Goal: Task Accomplishment & Management: Manage account settings

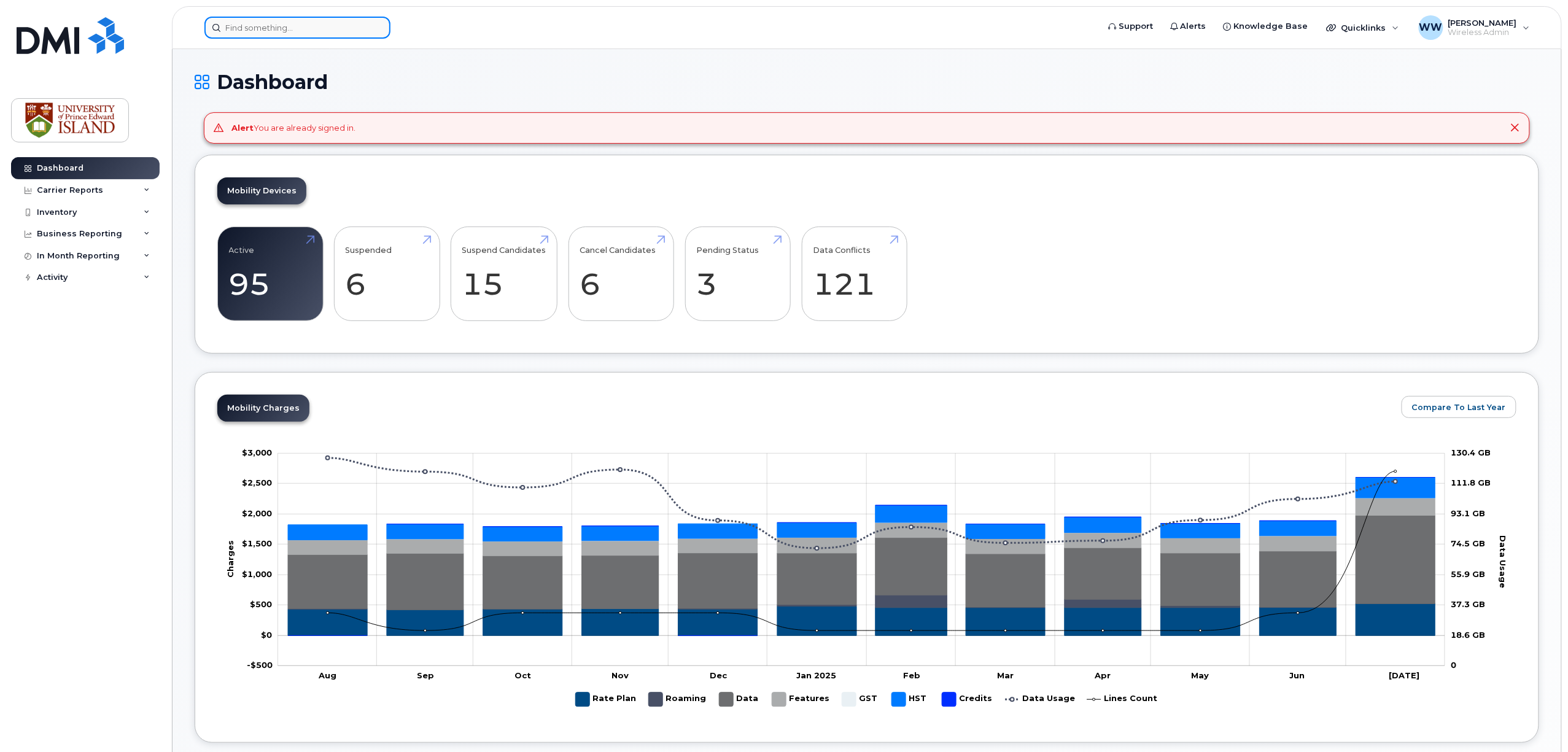
click at [372, 27] on div at bounding box center [298, 27] width 186 height 22
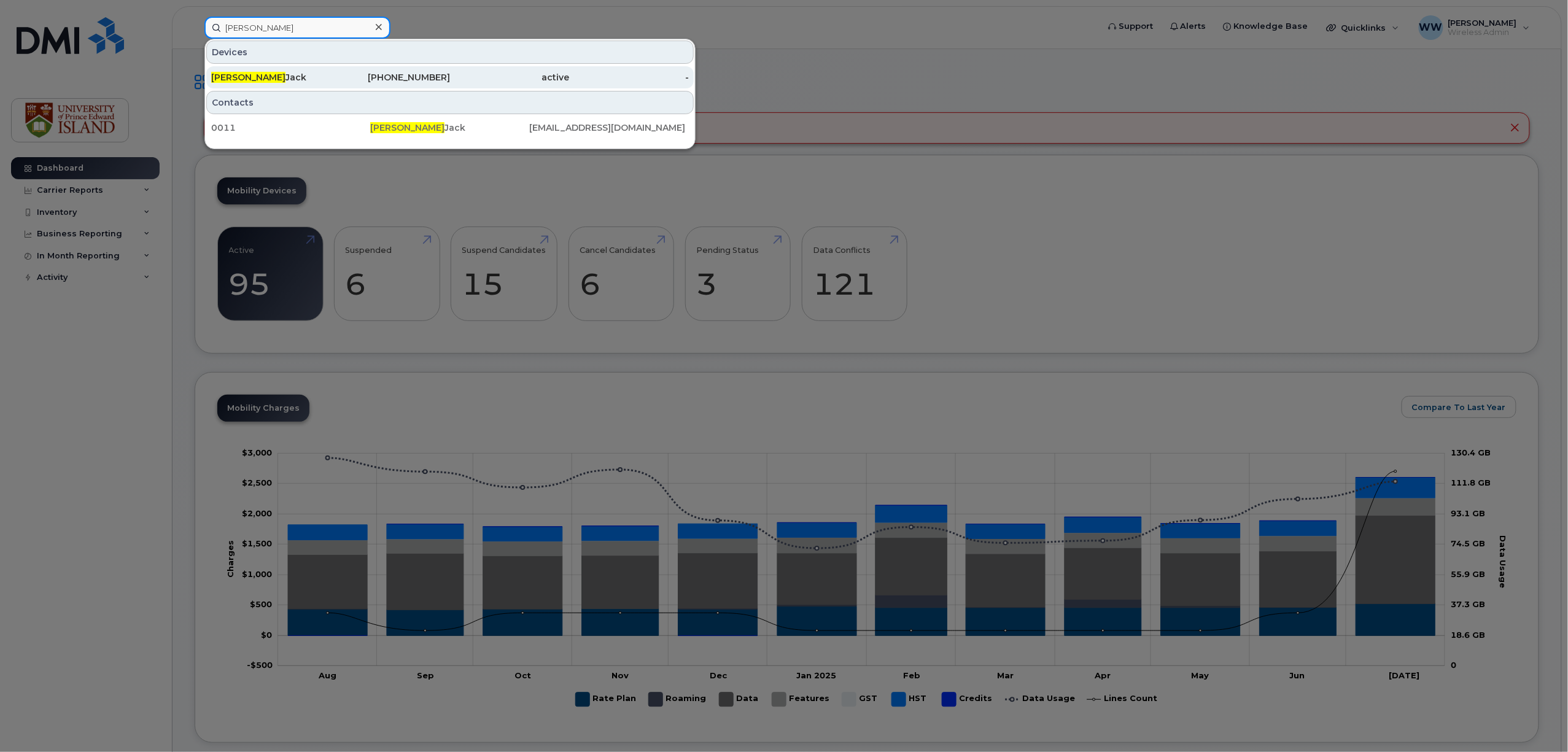
type input "andrea"
click at [274, 79] on div "Andrea Jack" at bounding box center [271, 77] width 120 height 12
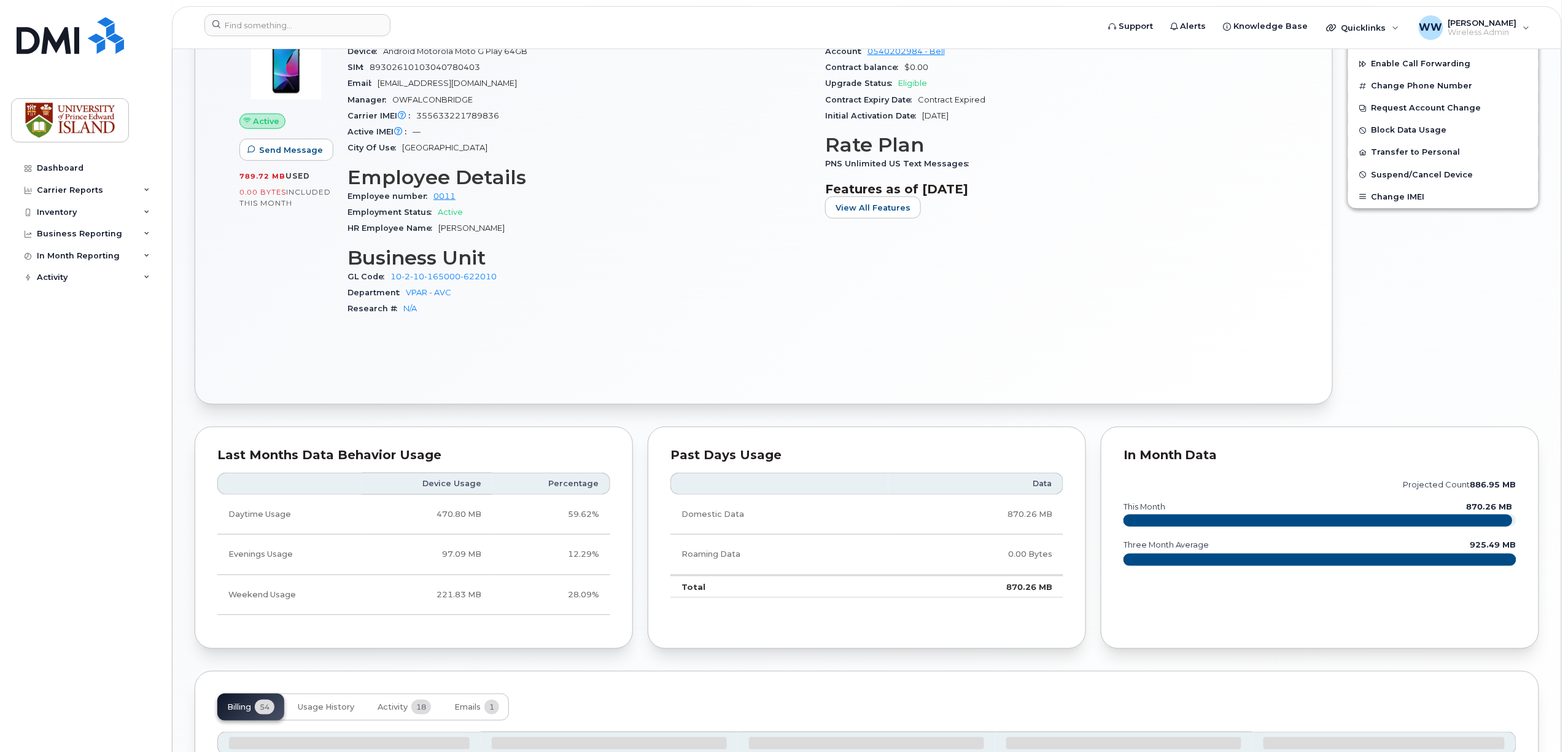
scroll to position [23, 0]
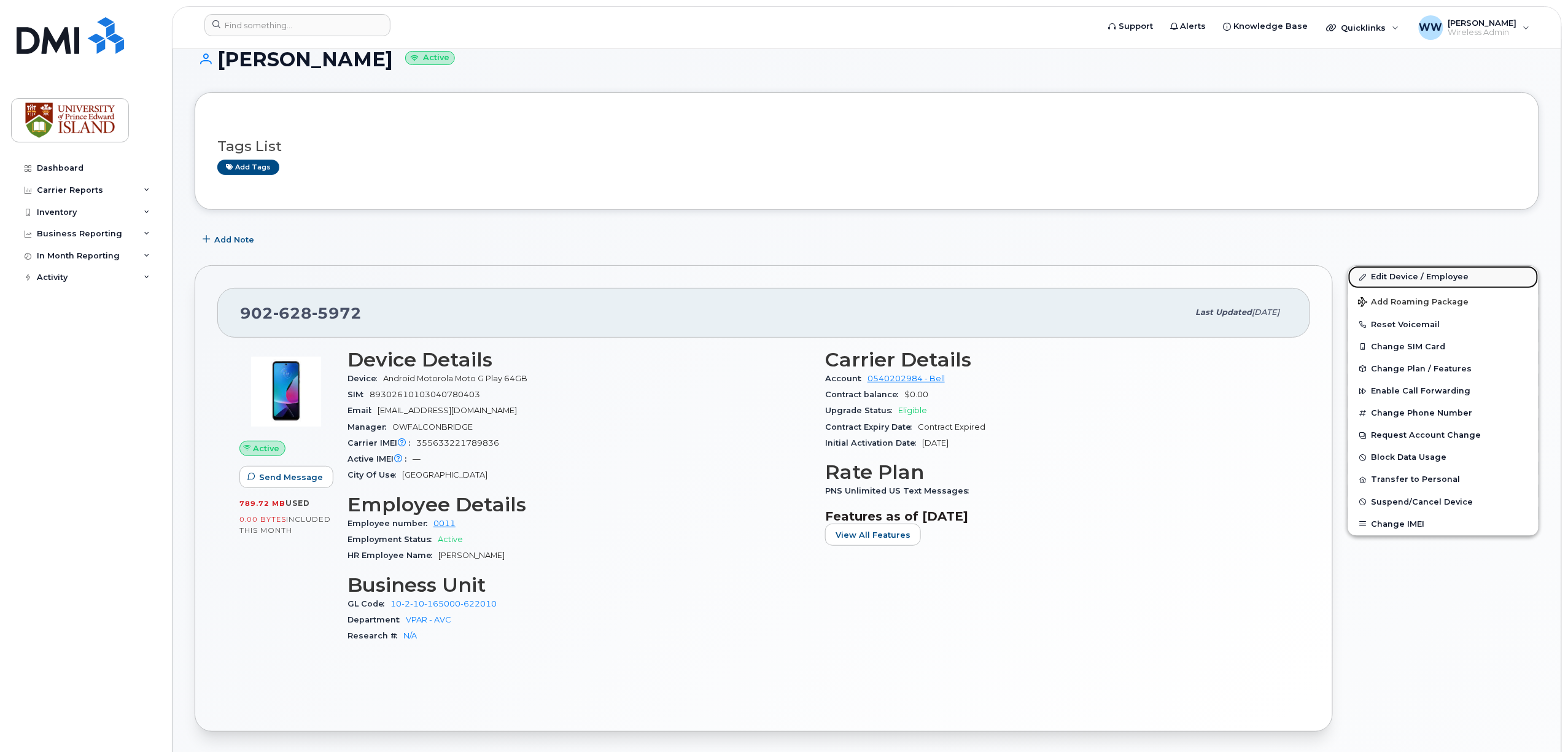
click at [1412, 274] on link "Edit Device / Employee" at bounding box center [1443, 277] width 190 height 22
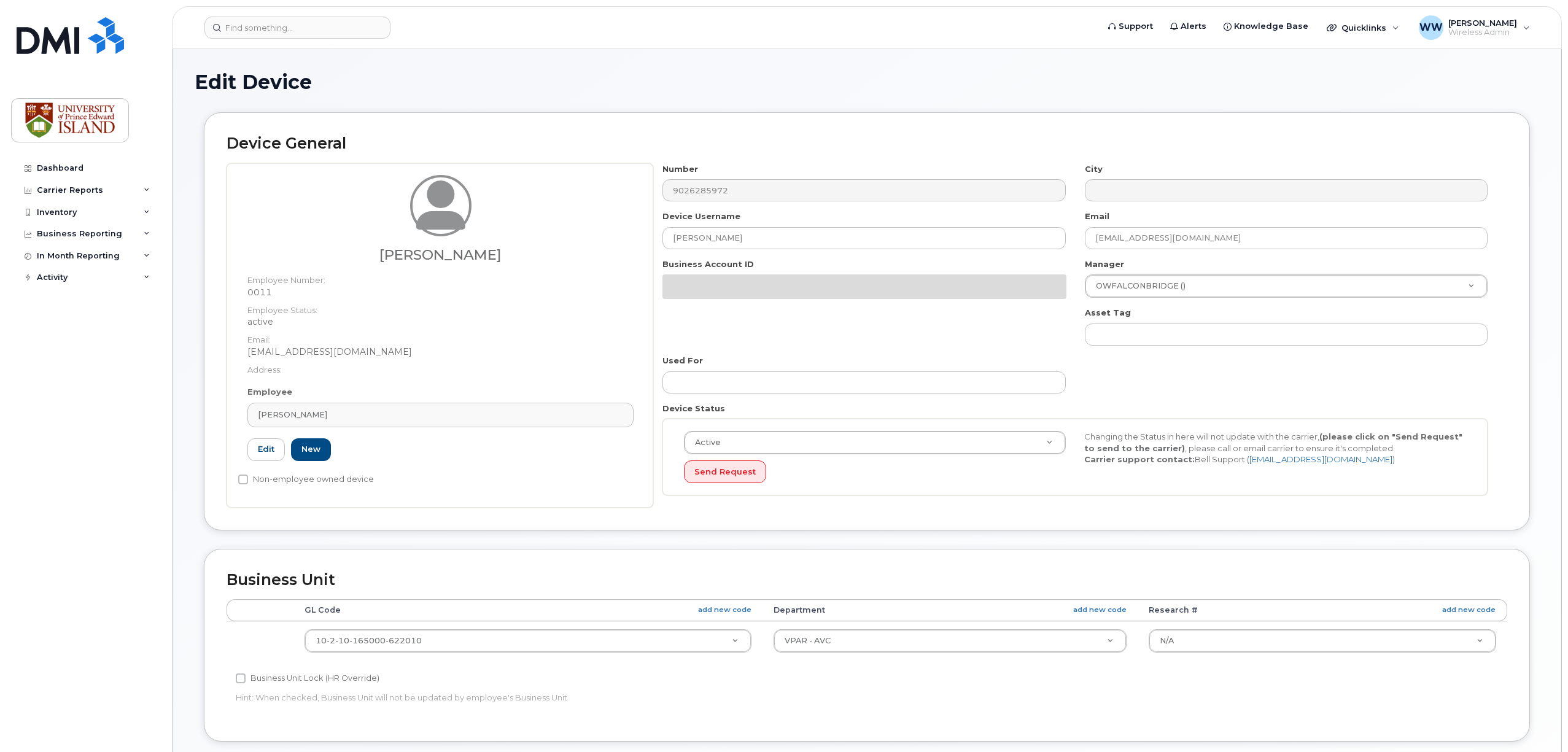
select select "2042298"
select select "2042284"
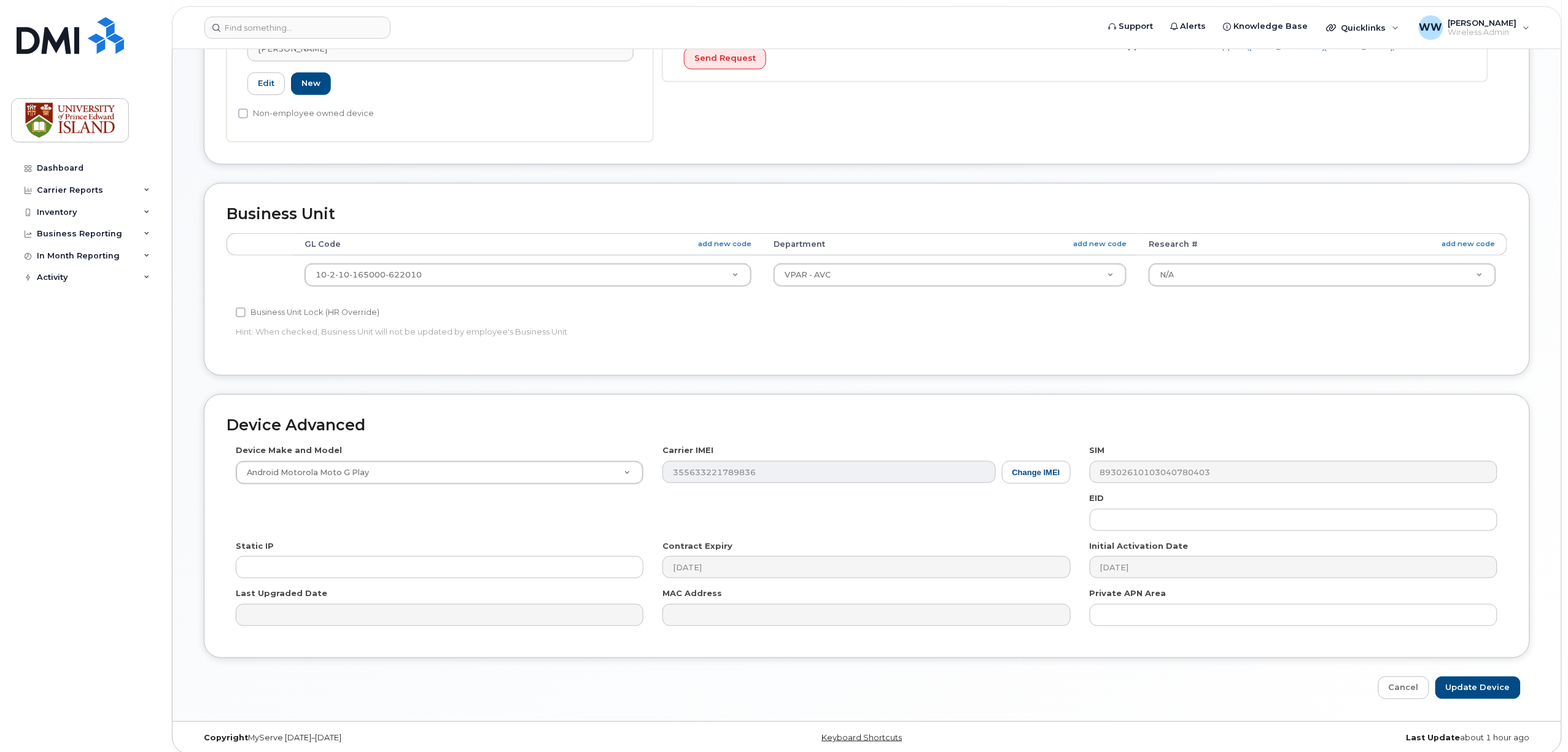
scroll to position [378, 0]
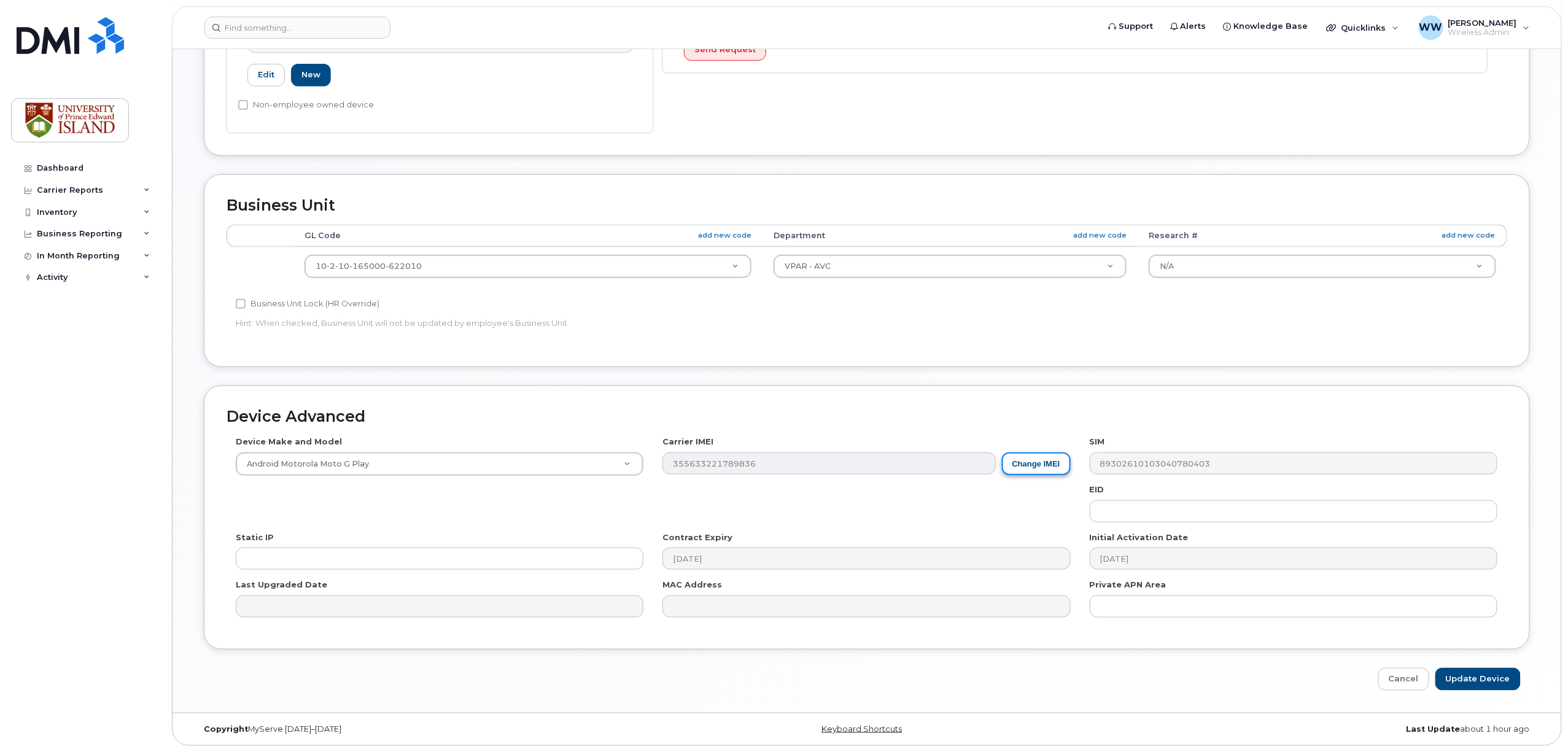
click at [1031, 467] on button "Change IMEI" at bounding box center [1036, 464] width 69 height 23
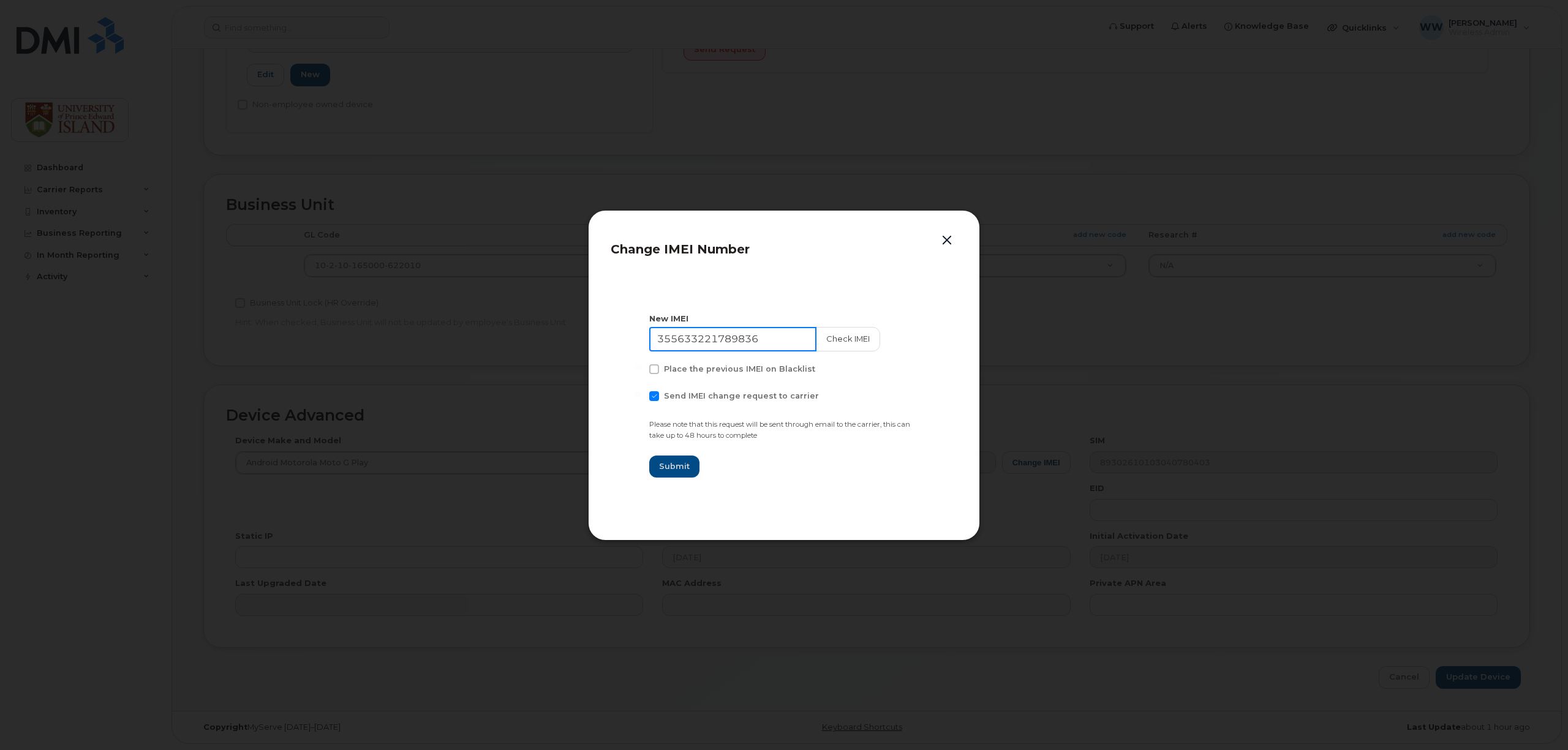
drag, startPoint x: 762, startPoint y: 334, endPoint x: 601, endPoint y: 314, distance: 162.2
click at [602, 314] on div "Change IMEI Number New IMEI 355633221789836 Check IMEI Place the previous IMEI …" at bounding box center [784, 375] width 392 height 330
type input "355633221123549"
click at [680, 464] on span "Submit" at bounding box center [674, 466] width 30 height 11
type input "355633221123549"
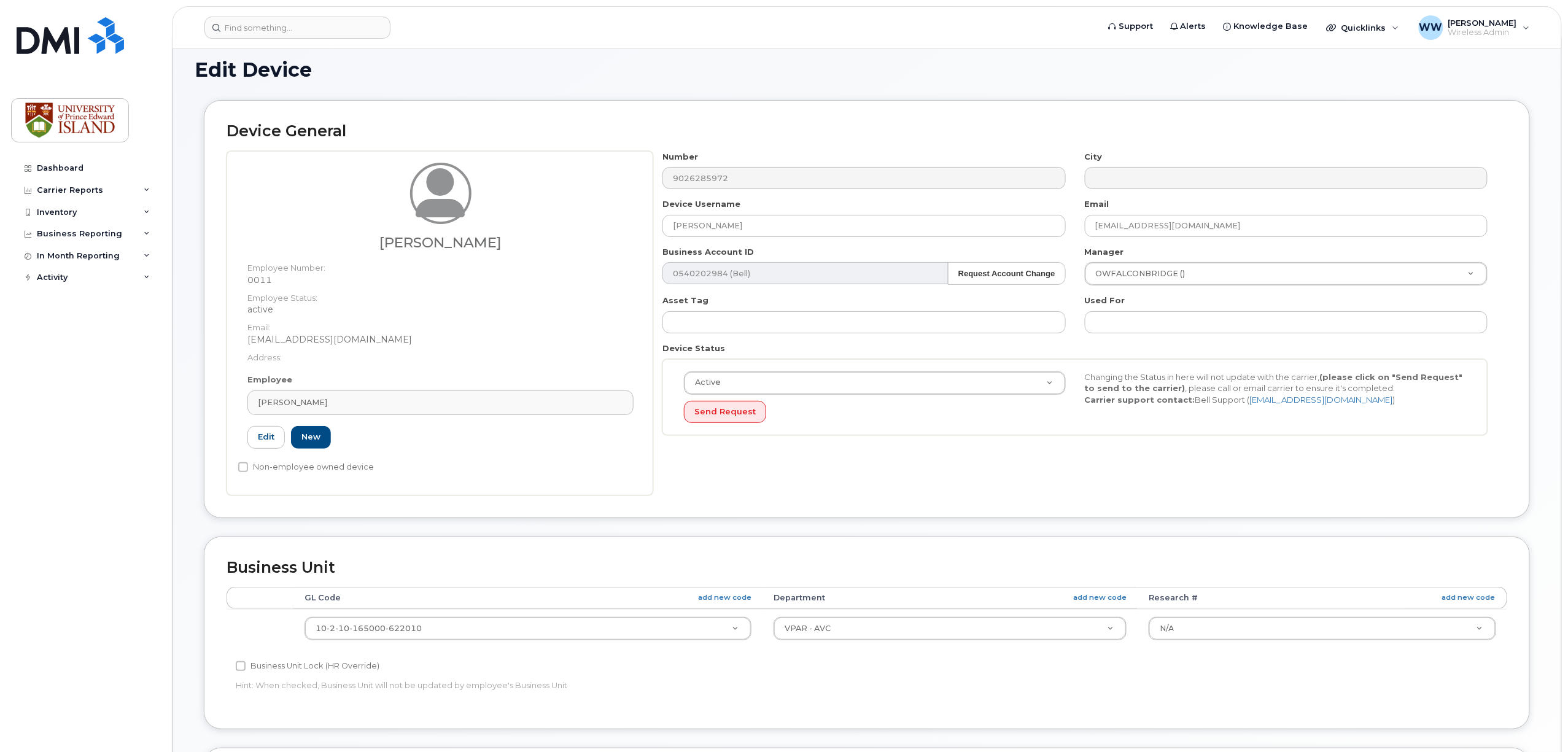
scroll to position [0, 0]
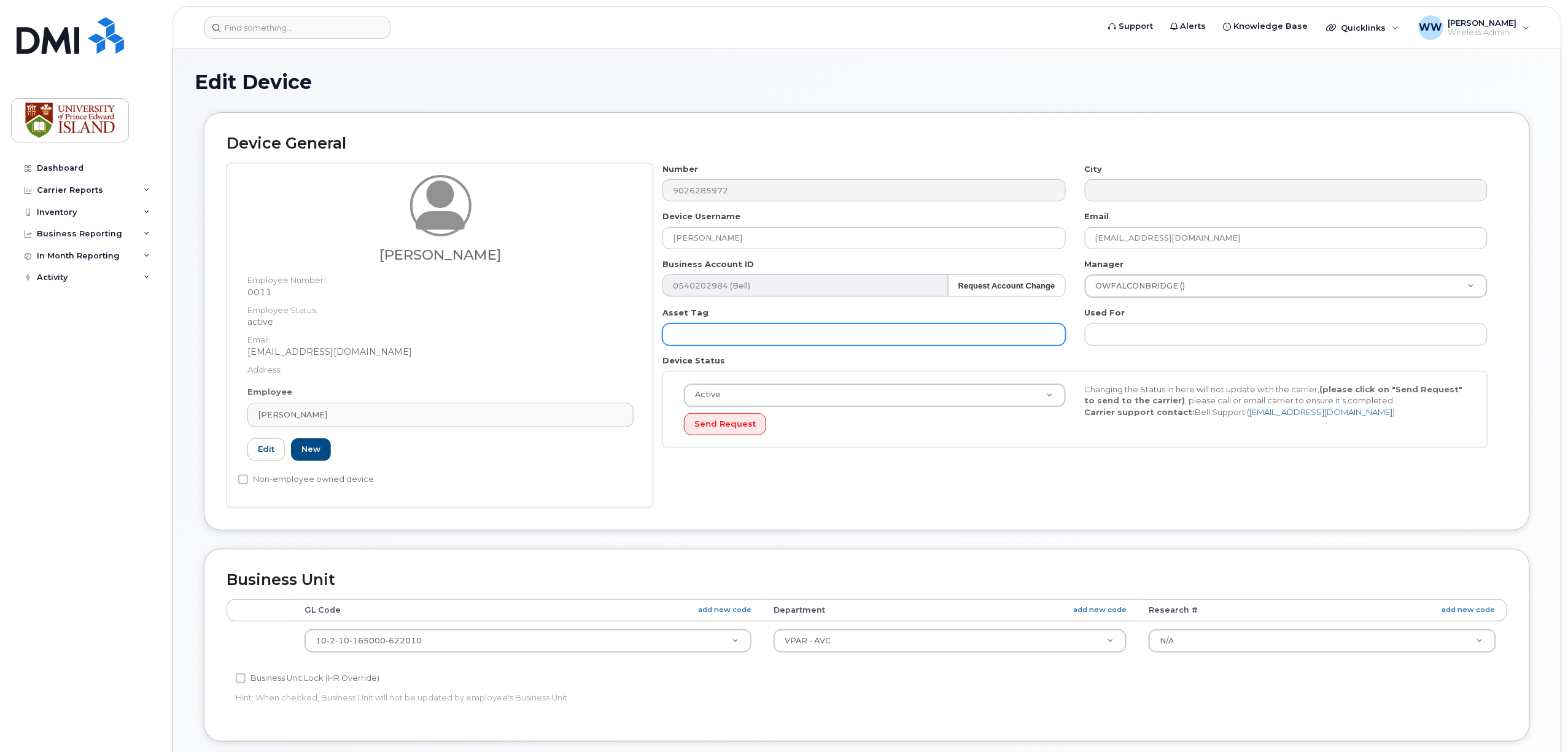
click at [735, 330] on input "text" at bounding box center [864, 335] width 403 height 22
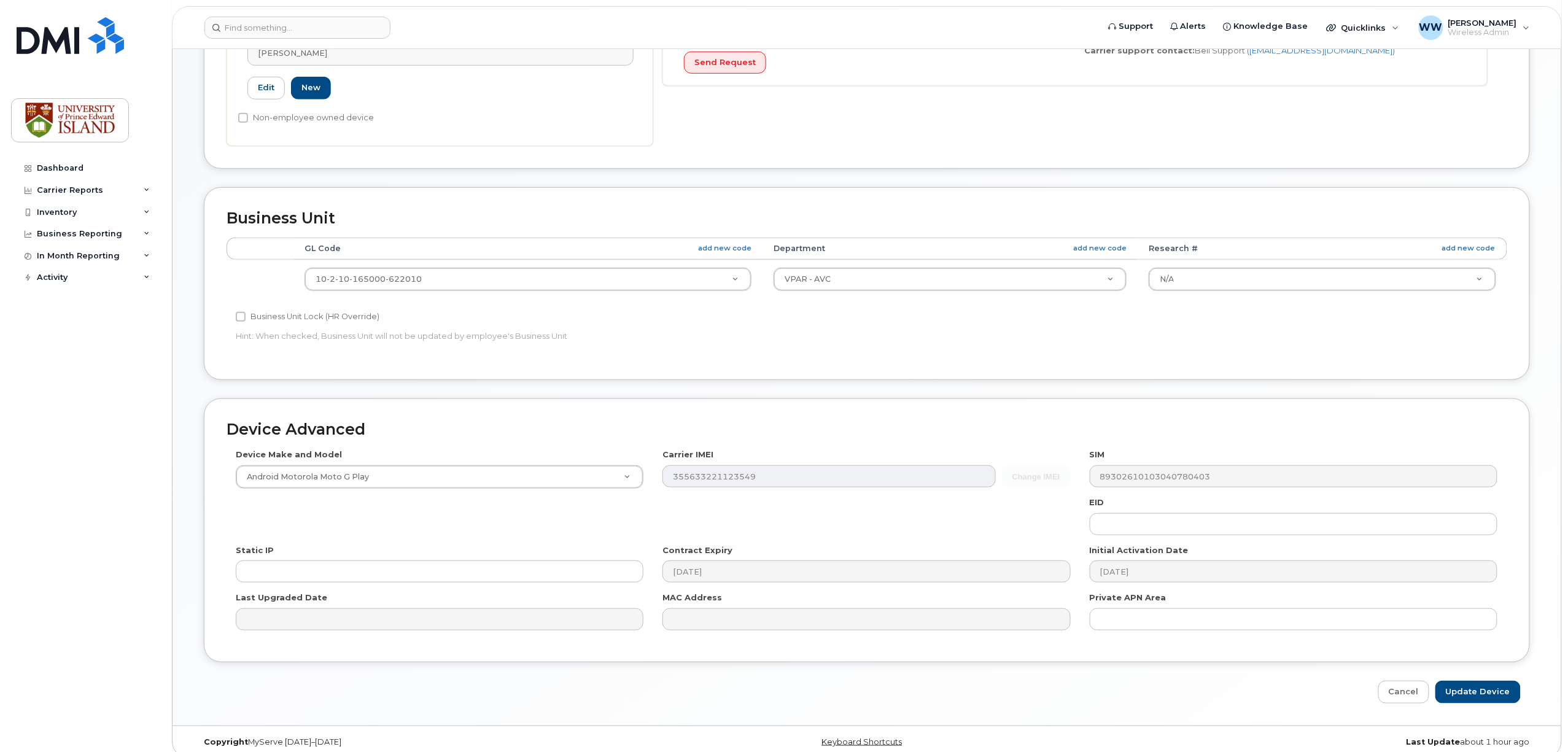
scroll to position [378, 0]
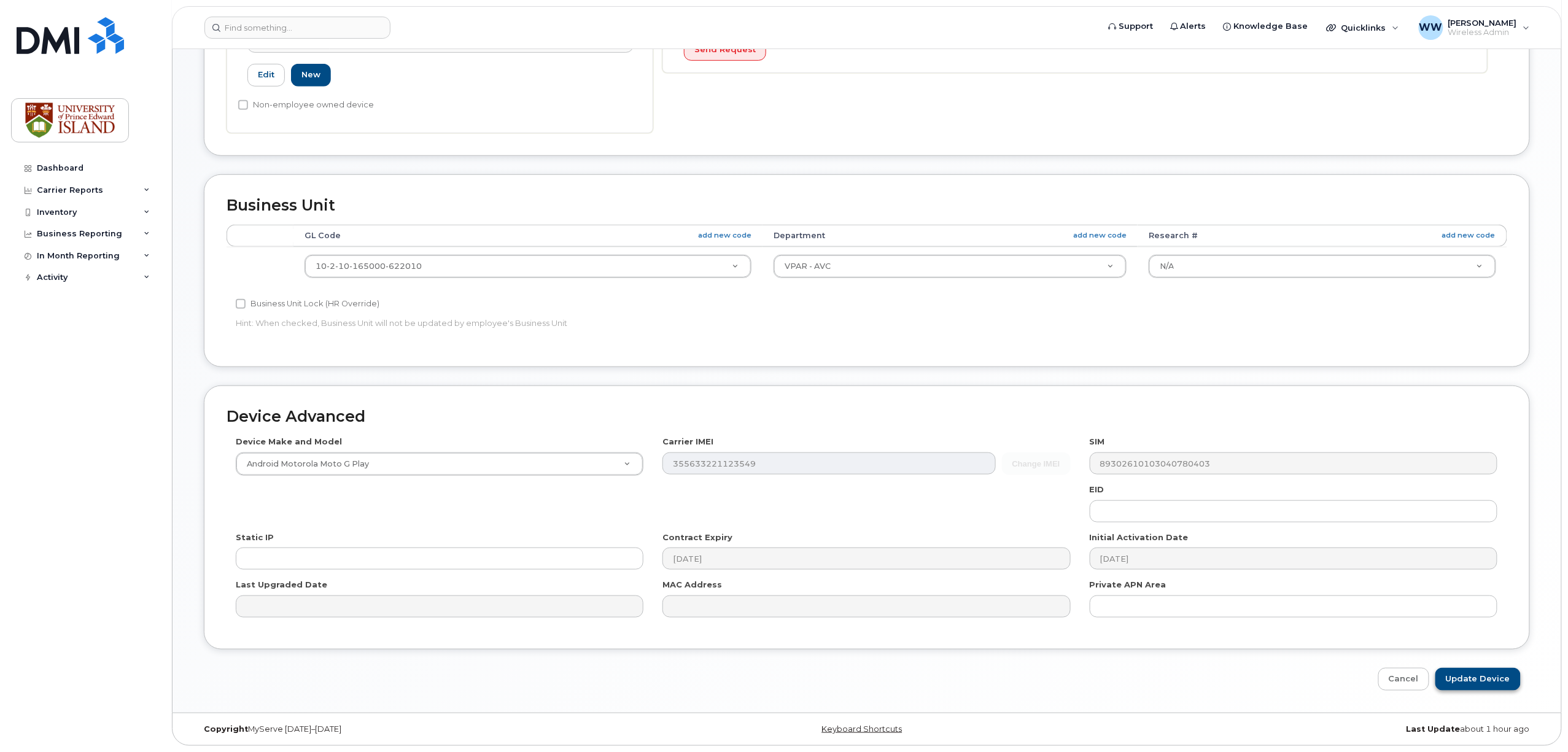
type input "sid21962"
click at [1467, 670] on input "Update Device" at bounding box center [1478, 679] width 86 height 23
type input "Saving..."
